Goal: Find contact information: Find contact information

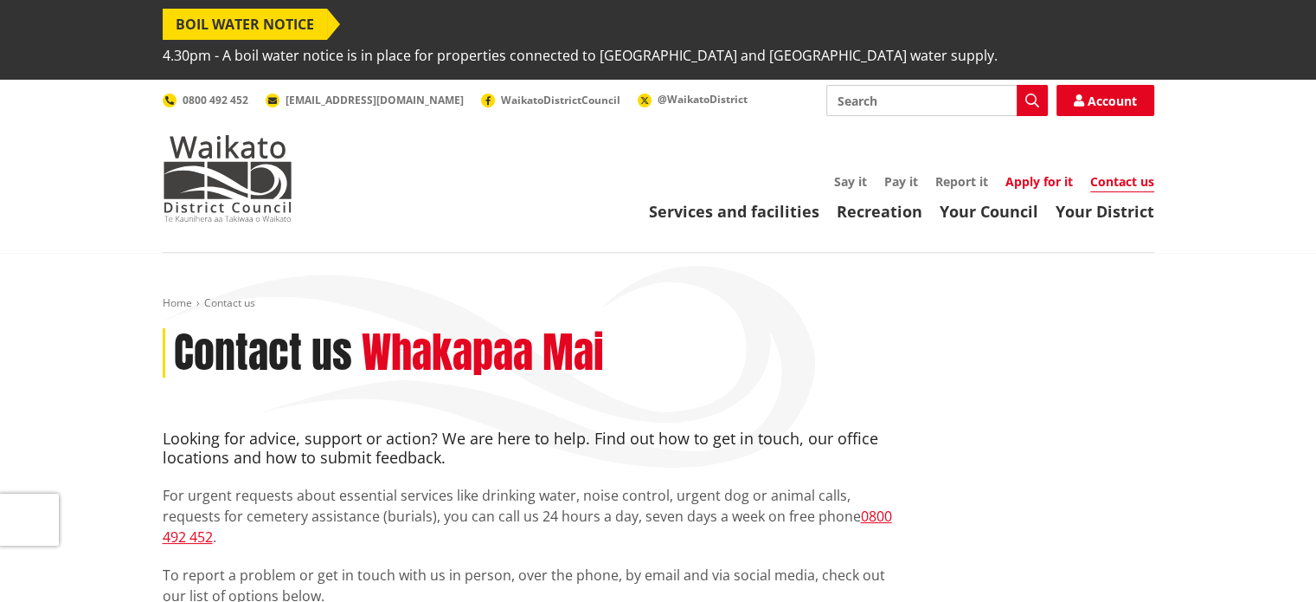
click at [1032, 173] on link "Apply for it" at bounding box center [1040, 181] width 68 height 16
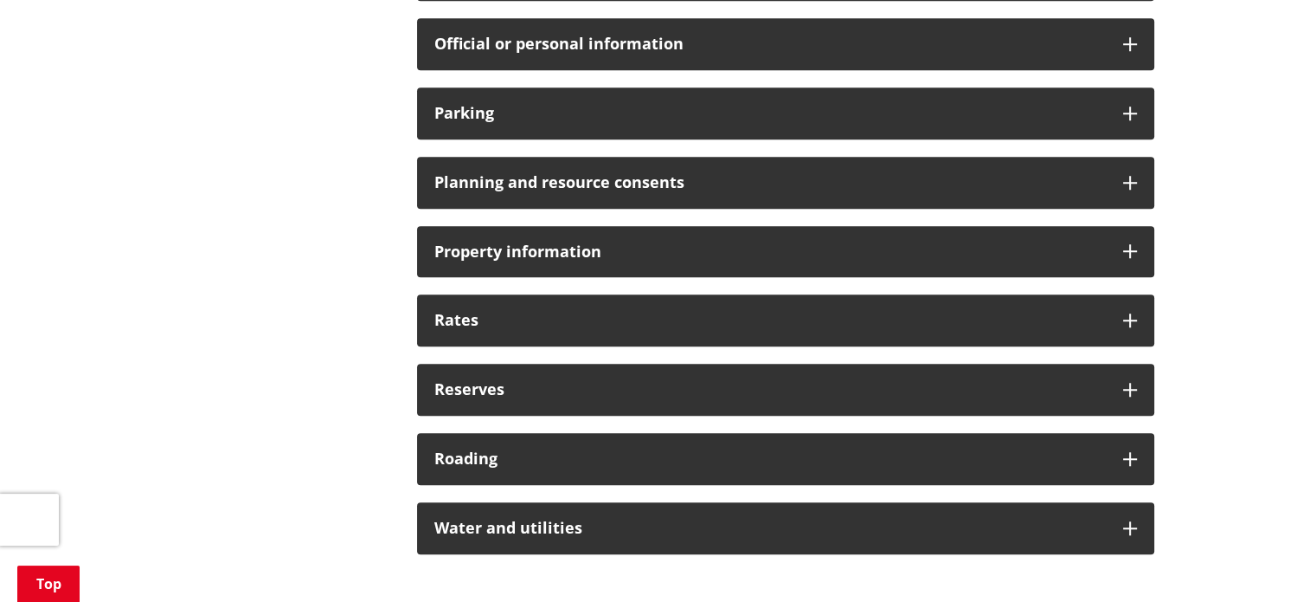
scroll to position [1416, 0]
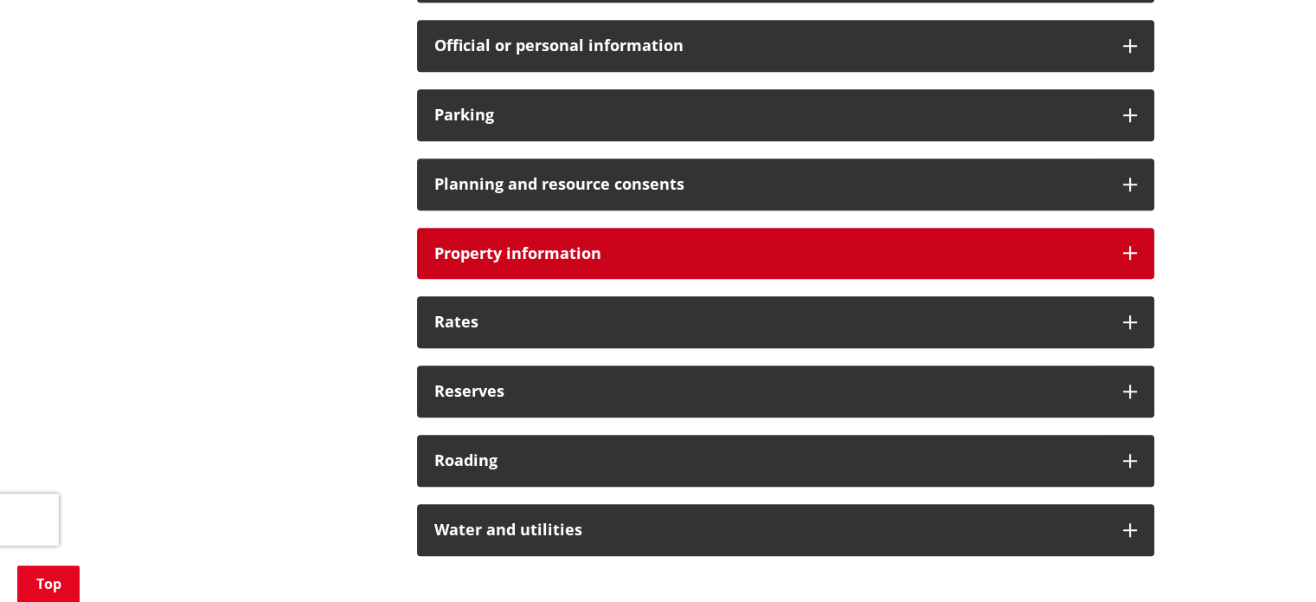
click at [553, 245] on h3 "Property information" at bounding box center [770, 253] width 672 height 17
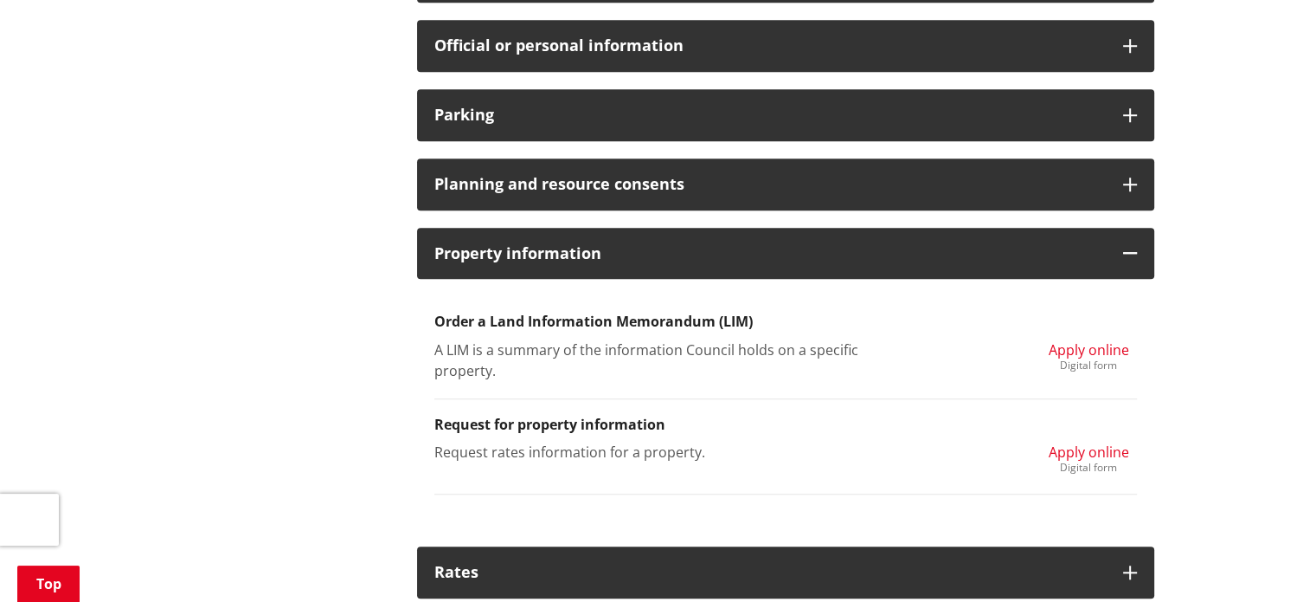
click at [1082, 442] on span "Apply online" at bounding box center [1089, 451] width 80 height 19
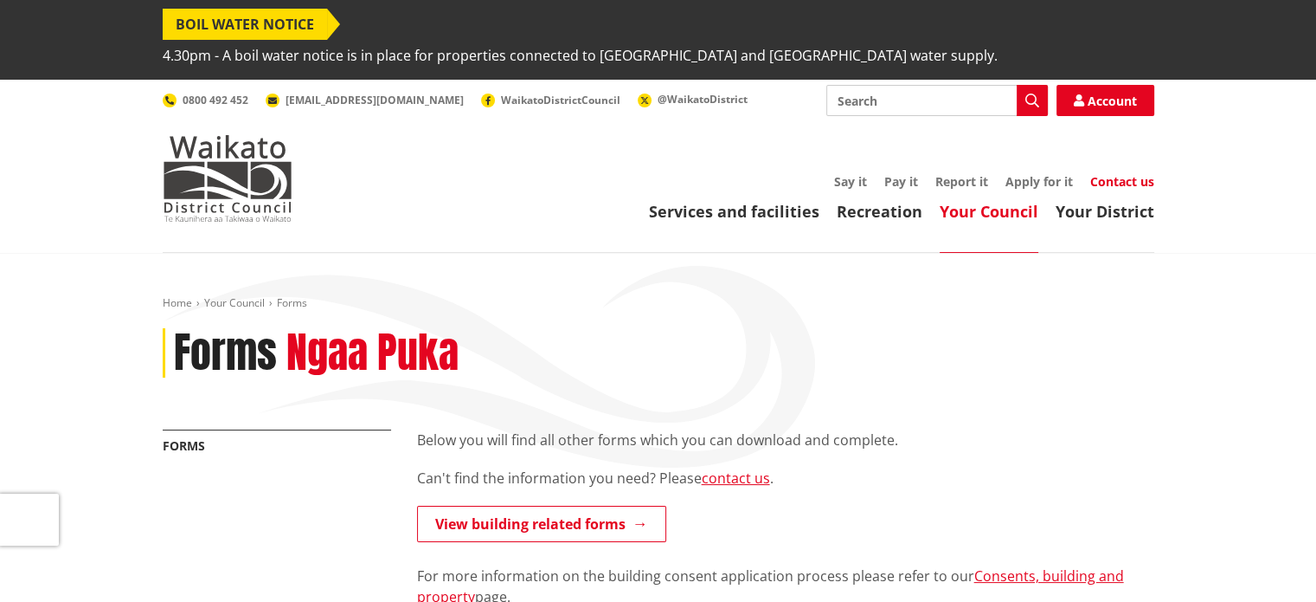
click at [1122, 173] on link "Contact us" at bounding box center [1123, 181] width 64 height 16
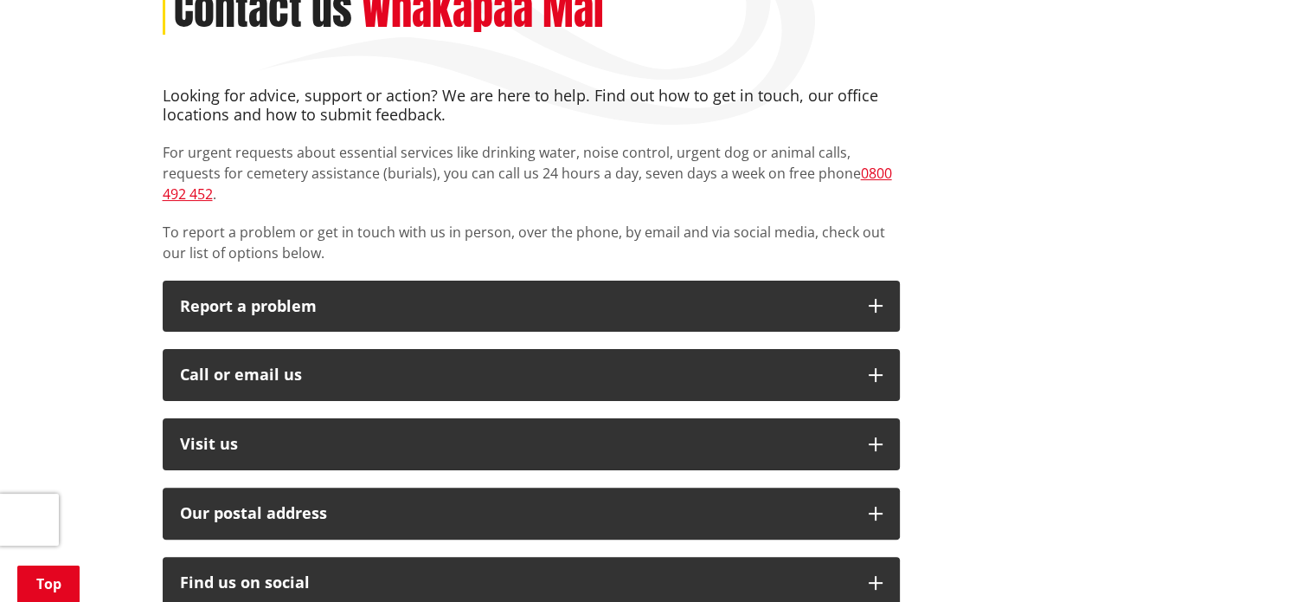
scroll to position [343, 0]
click at [685, 356] on div "Looking for advice, support or action? We are here to help. Find out how to get…" at bounding box center [531, 516] width 763 height 859
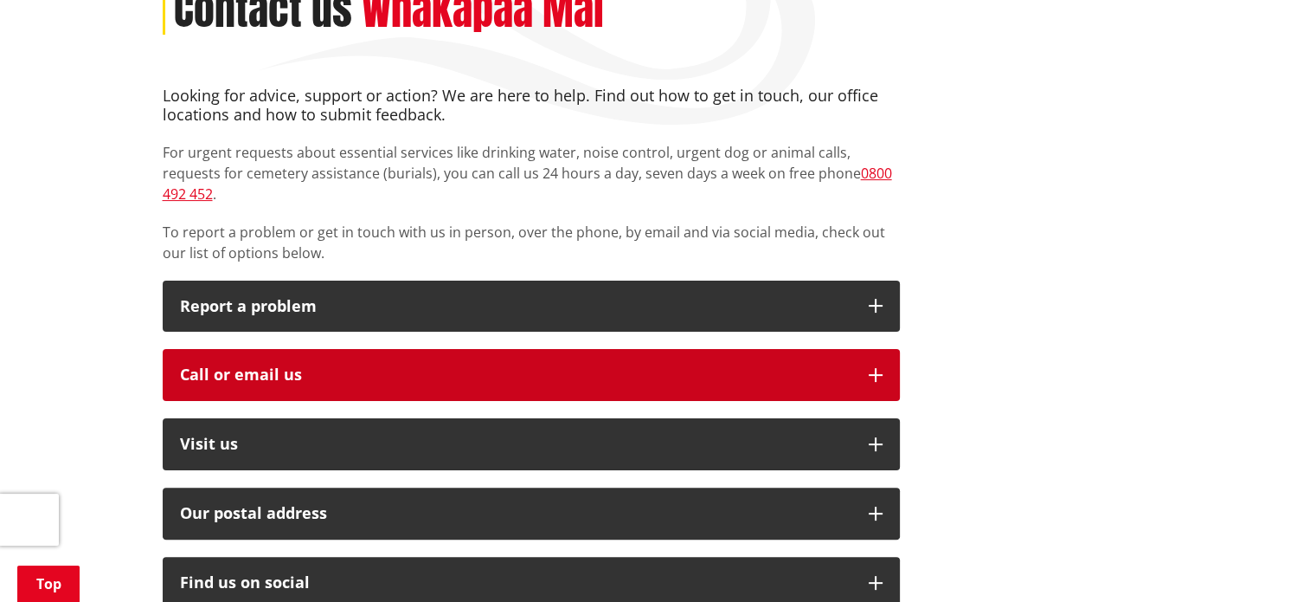
click at [706, 366] on div "Call or email us" at bounding box center [516, 374] width 672 height 17
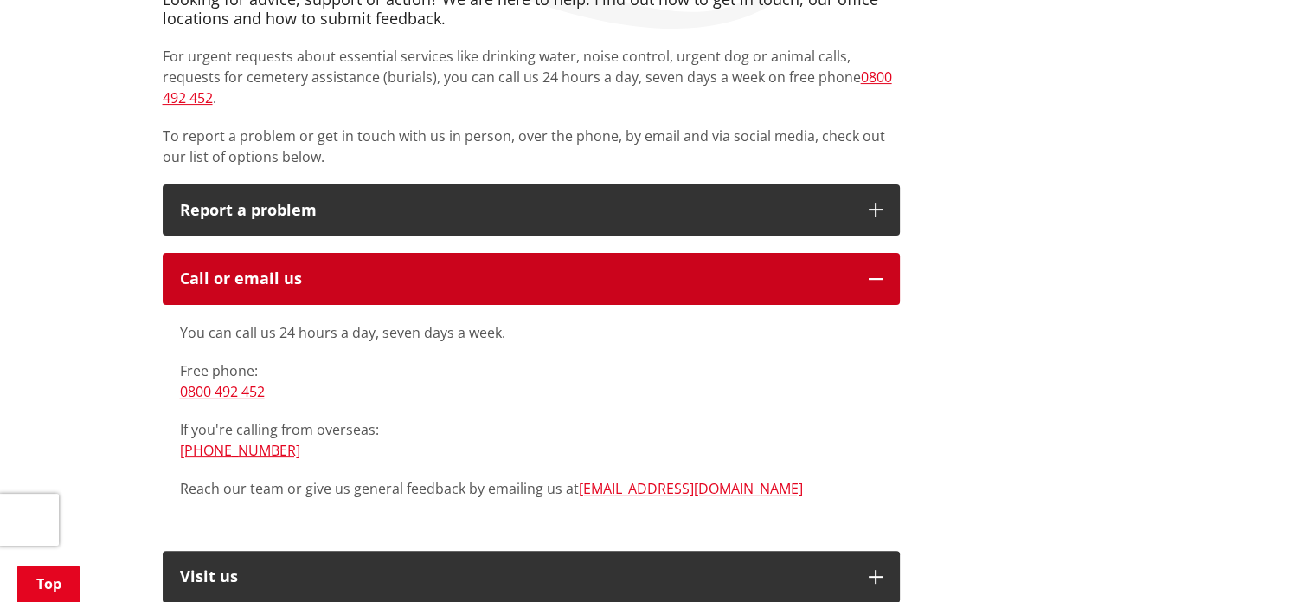
scroll to position [440, 0]
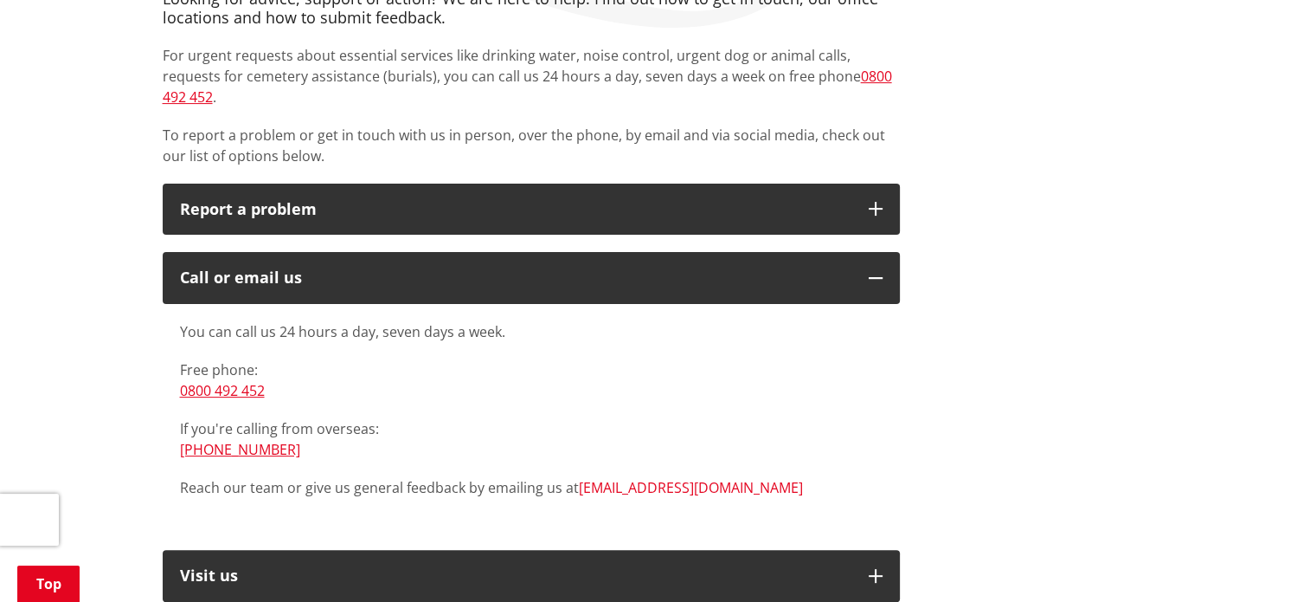
click at [637, 478] on link "[EMAIL_ADDRESS][DOMAIN_NAME]" at bounding box center [691, 487] width 224 height 19
